Goal: Task Accomplishment & Management: Manage account settings

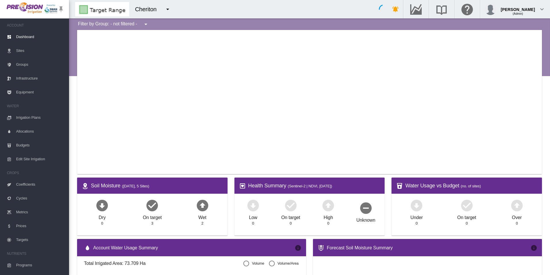
type input "**********"
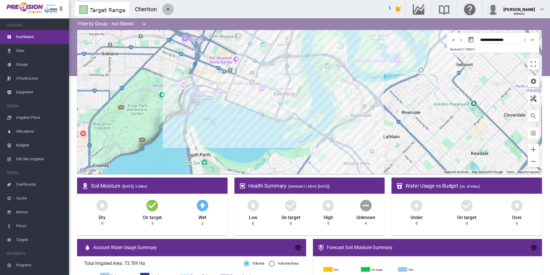
click at [166, 8] on md-icon "icon-menu-down" at bounding box center [168, 9] width 7 height 7
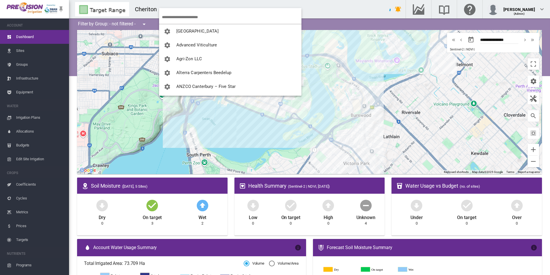
click at [174, 18] on input "search" at bounding box center [232, 17] width 140 height 14
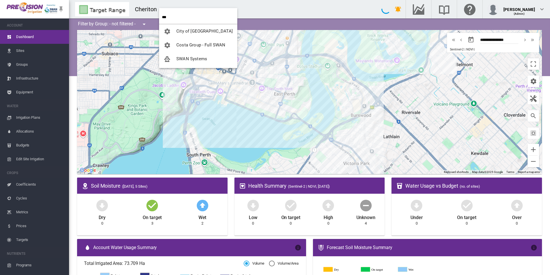
type input "***"
click at [189, 60] on span "SWAN Systems" at bounding box center [191, 58] width 31 height 5
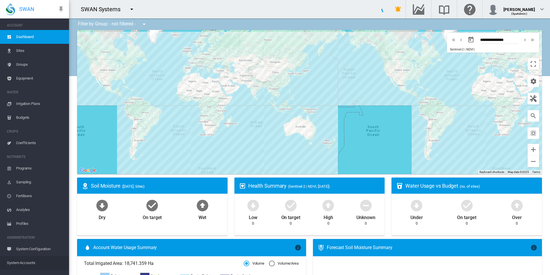
scroll to position [50, 0]
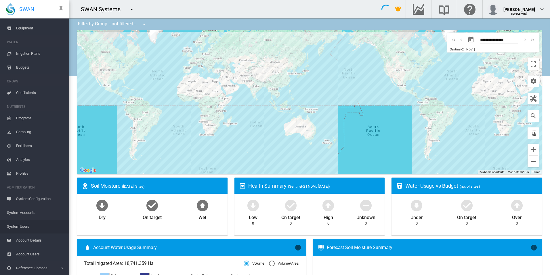
click at [37, 228] on span "System Users" at bounding box center [36, 226] width 58 height 14
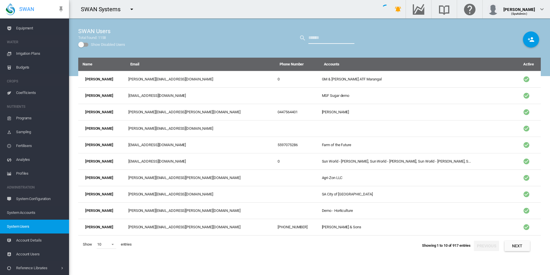
click at [332, 41] on input "text" at bounding box center [331, 38] width 46 height 12
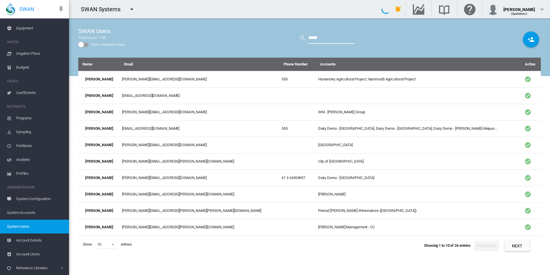
type input "*****"
click at [517, 249] on button "Next" at bounding box center [517, 245] width 25 height 10
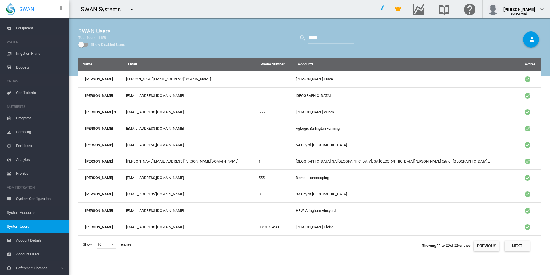
click at [517, 249] on button "Next" at bounding box center [517, 245] width 25 height 10
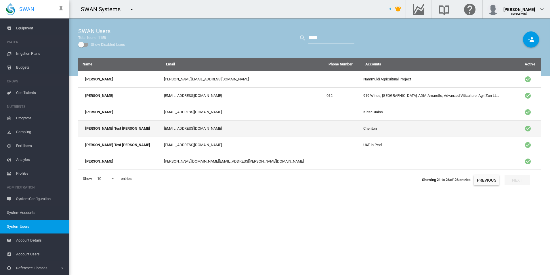
click at [200, 125] on td "[EMAIL_ADDRESS][DOMAIN_NAME]" at bounding box center [243, 128] width 163 height 16
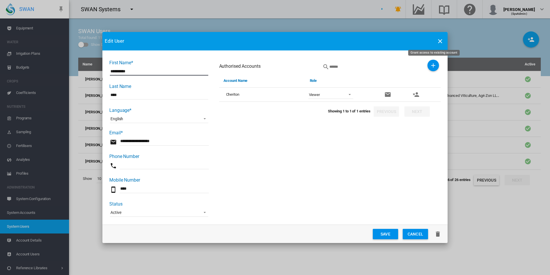
click at [437, 66] on md-icon "icon-plus" at bounding box center [433, 65] width 7 height 7
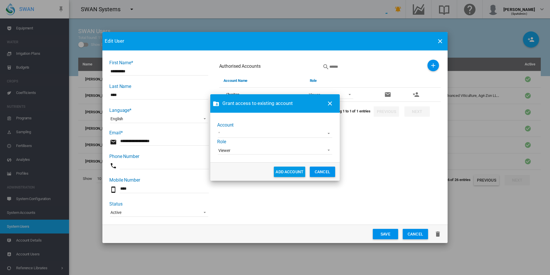
click at [255, 129] on md-select "100+ Project [GEOGRAPHIC_DATA] Demo [GEOGRAPHIC_DATA] Advanced Viticulture AgLo…" at bounding box center [275, 133] width 115 height 9
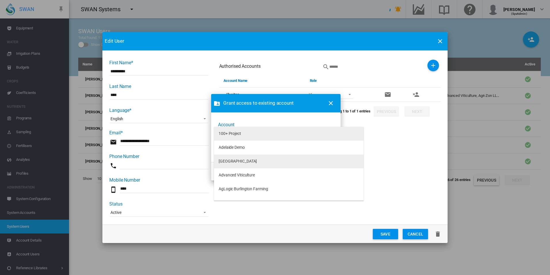
scroll to position [29, 0]
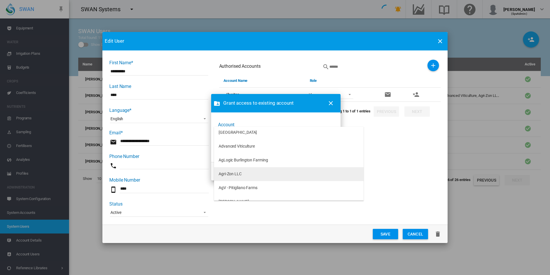
click at [254, 173] on md-option "Agri-Zon LLC" at bounding box center [289, 174] width 150 height 14
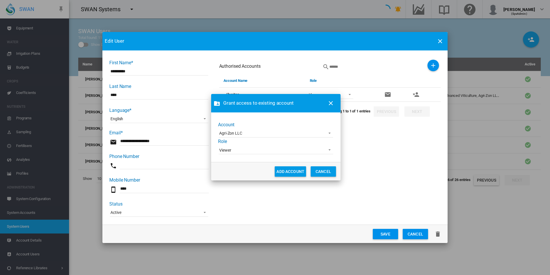
click at [251, 153] on md-select-value "Viewer" at bounding box center [276, 149] width 115 height 9
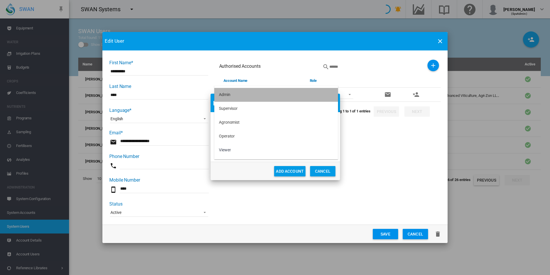
click at [246, 92] on md-option "Admin" at bounding box center [276, 95] width 124 height 14
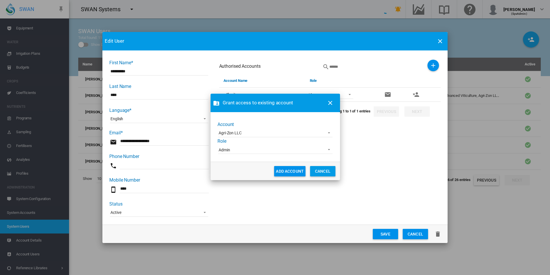
click at [289, 170] on button "ADD ACCOUNT" at bounding box center [289, 171] width 31 height 10
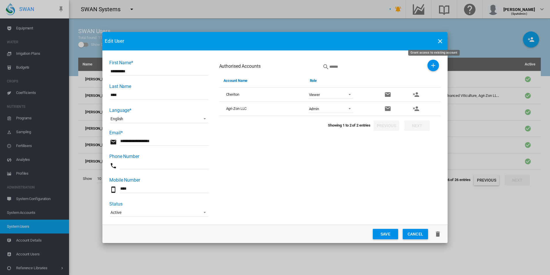
click at [436, 66] on md-icon "icon-plus" at bounding box center [433, 65] width 7 height 7
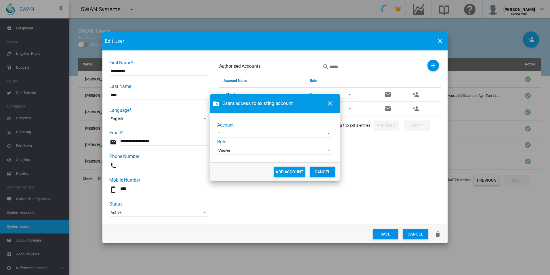
click at [243, 129] on md-select "100+ Project [GEOGRAPHIC_DATA] Demo [GEOGRAPHIC_DATA] Advanced Viticulture AgLo…" at bounding box center [275, 133] width 115 height 9
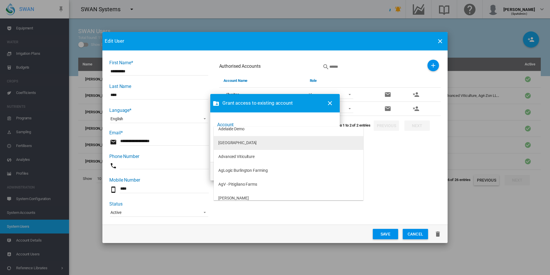
scroll to position [0, 0]
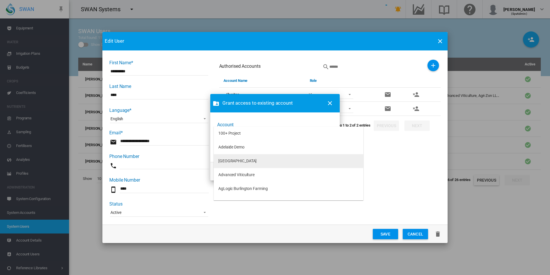
click at [260, 157] on md-option "[GEOGRAPHIC_DATA]" at bounding box center [289, 161] width 150 height 14
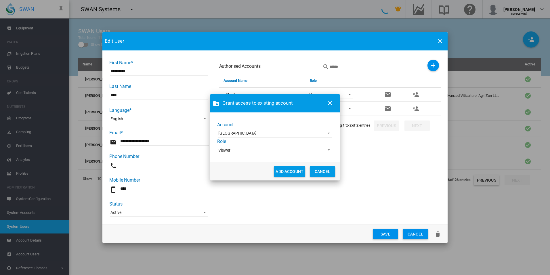
click at [249, 146] on md-select-value "Viewer" at bounding box center [275, 149] width 115 height 9
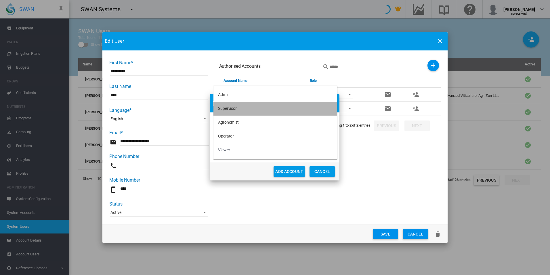
click at [245, 111] on md-option "Supervisor" at bounding box center [276, 109] width 124 height 14
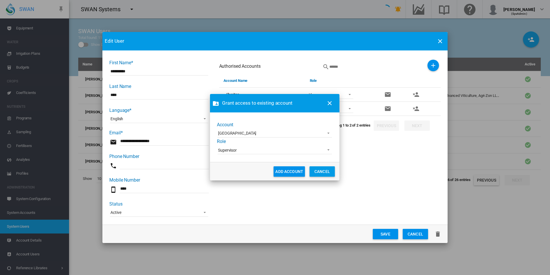
click at [286, 173] on button "ADD ACCOUNT" at bounding box center [289, 171] width 31 height 10
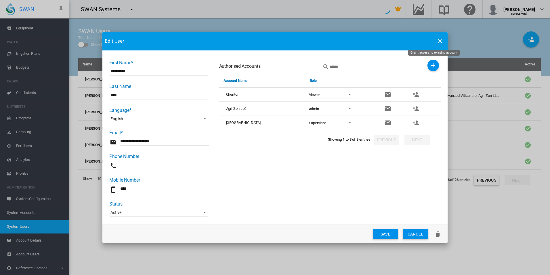
click at [429, 65] on button "Grant access to existing account" at bounding box center [434, 66] width 12 height 12
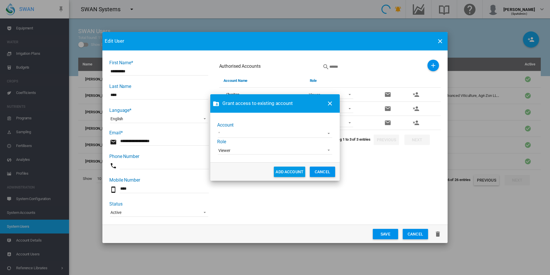
click at [268, 134] on md-select "100+ Project Adelaide Demo Advanced Viticulture AgLogic Burlington Farming AgV …" at bounding box center [275, 133] width 115 height 9
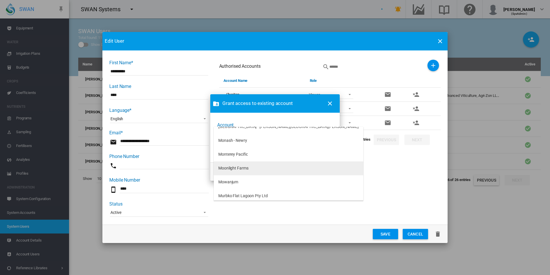
scroll to position [2187, 0]
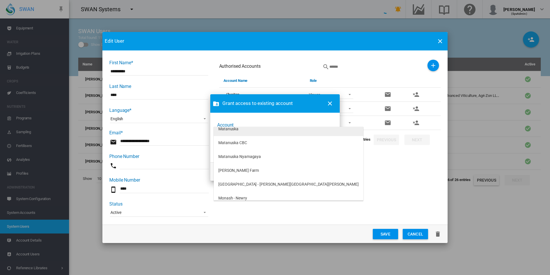
click at [245, 133] on md-option "Matanuska" at bounding box center [289, 129] width 150 height 14
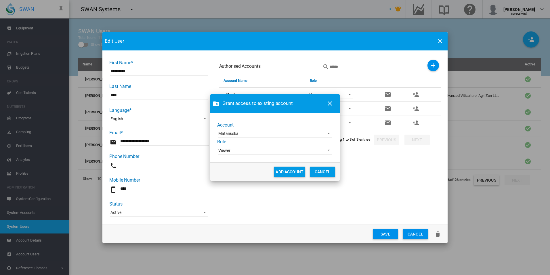
click at [250, 150] on span "Viewer" at bounding box center [270, 151] width 104 height 6
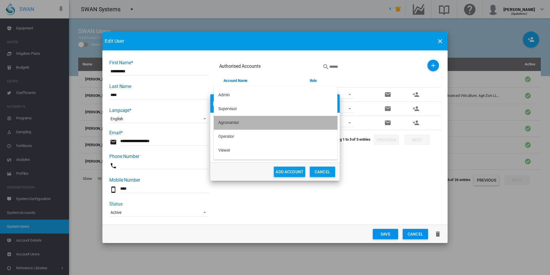
click at [252, 121] on md-option "Agronomist" at bounding box center [276, 123] width 124 height 14
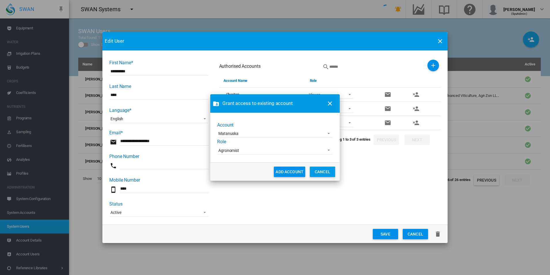
click at [292, 172] on button "ADD ACCOUNT" at bounding box center [289, 171] width 31 height 10
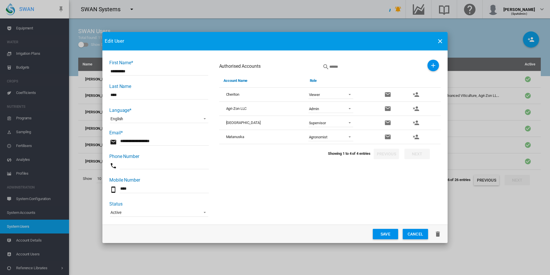
click at [385, 230] on button "Save" at bounding box center [385, 233] width 25 height 10
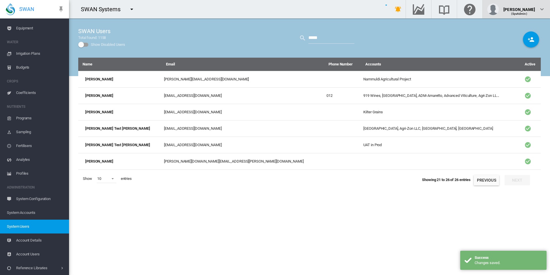
click at [525, 11] on div "(SysAdmin)" at bounding box center [520, 12] width 32 height 6
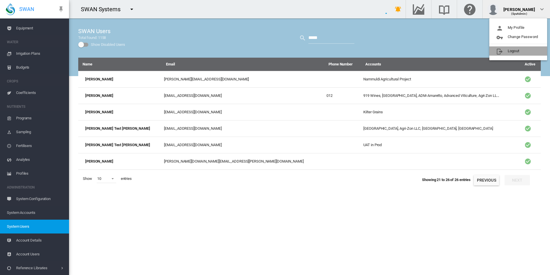
click at [505, 52] on button "Logout" at bounding box center [518, 50] width 58 height 9
